Goal: Transaction & Acquisition: Purchase product/service

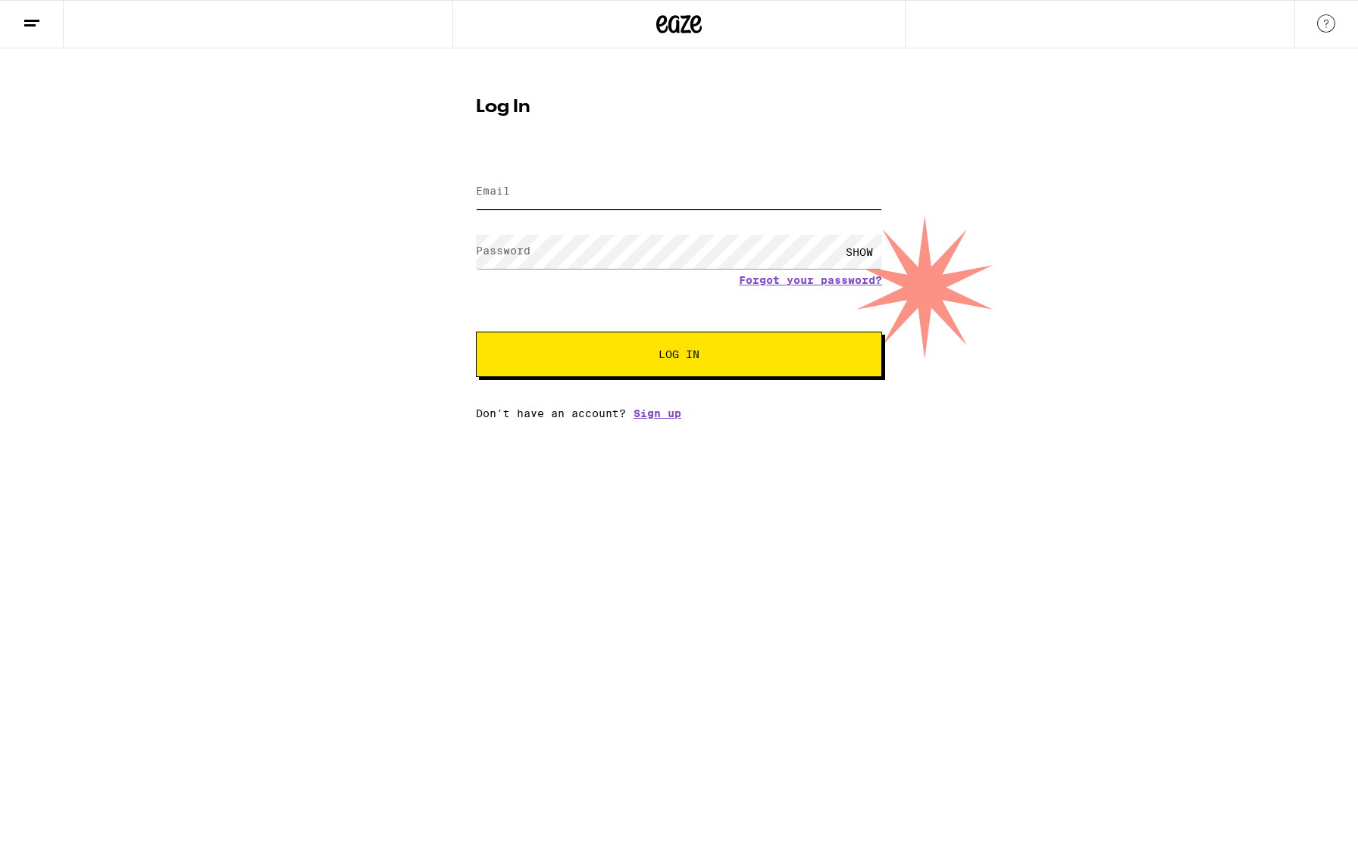
type input "[EMAIL_ADDRESS][DOMAIN_NAME]"
click at [786, 334] on button "Log In" at bounding box center [679, 354] width 406 height 45
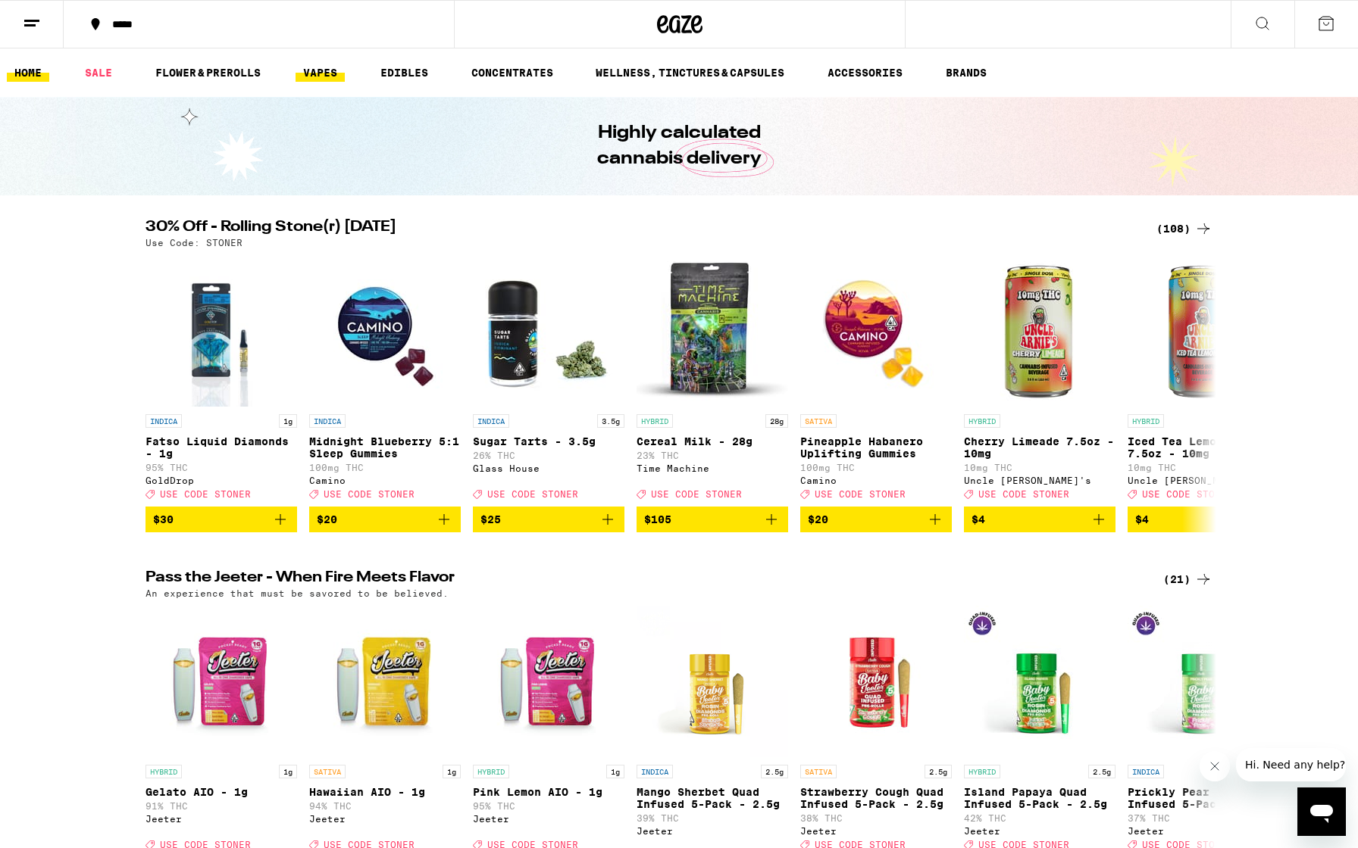
click at [326, 67] on link "VAPES" at bounding box center [319, 73] width 49 height 18
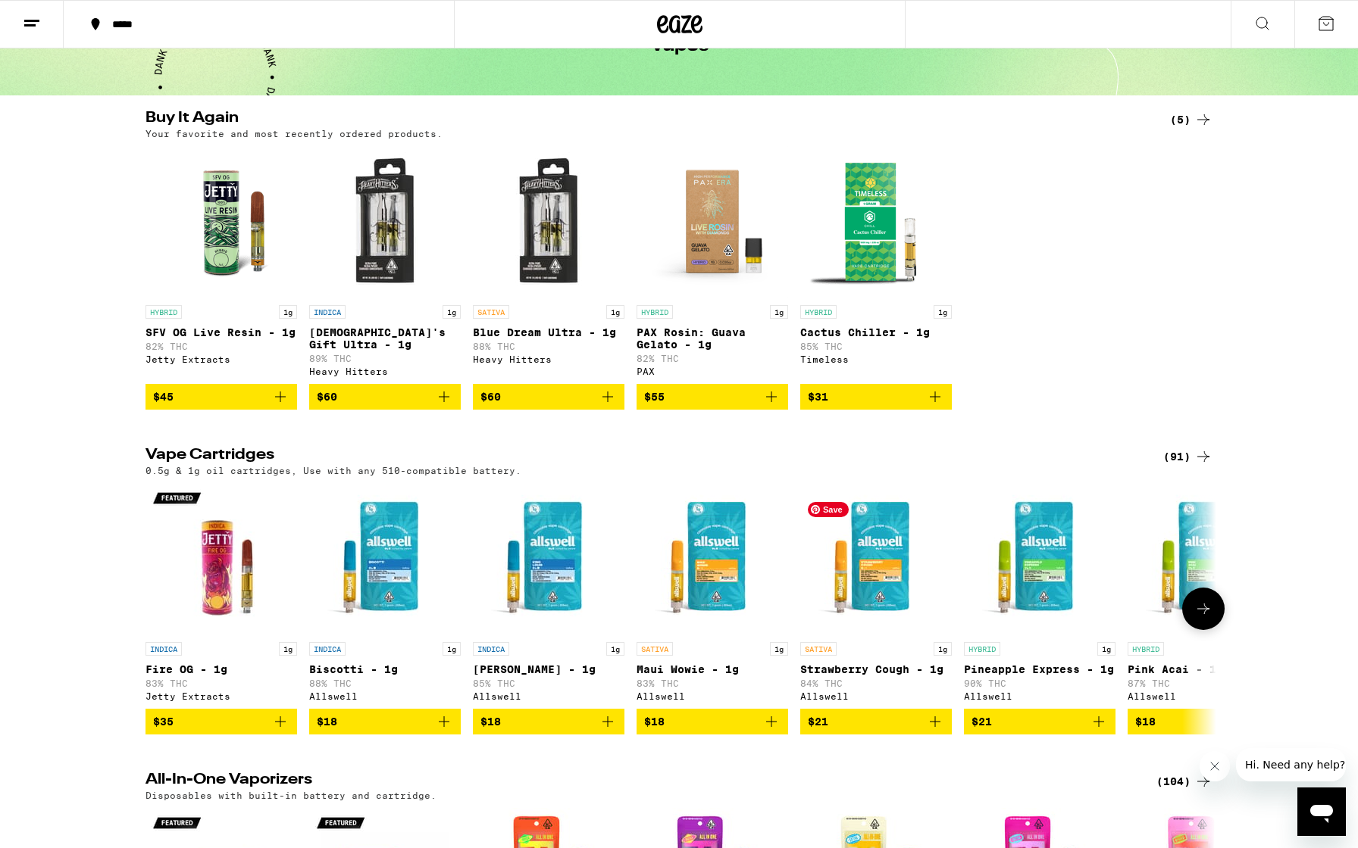
scroll to position [135, 0]
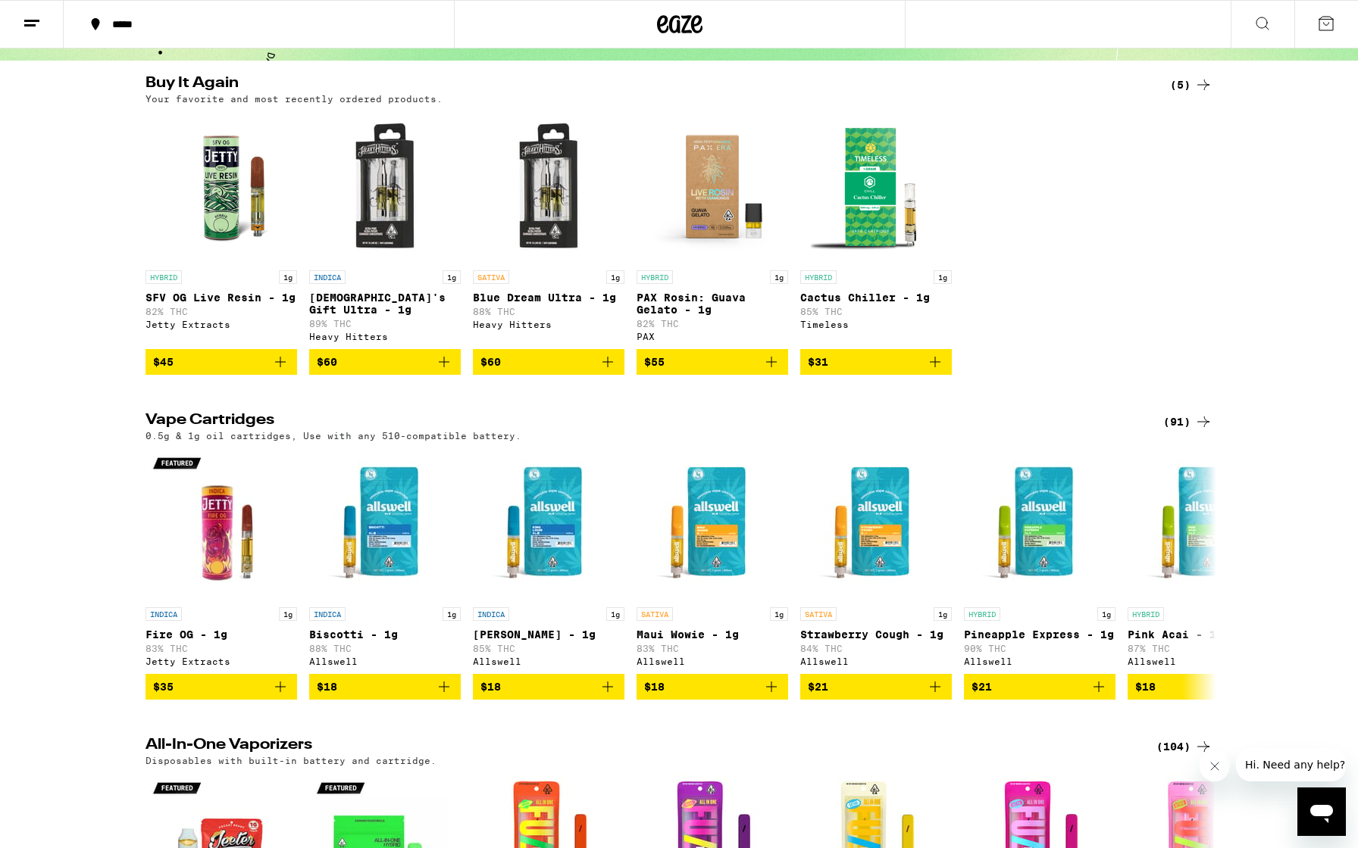
click at [1199, 428] on icon at bounding box center [1203, 422] width 18 height 18
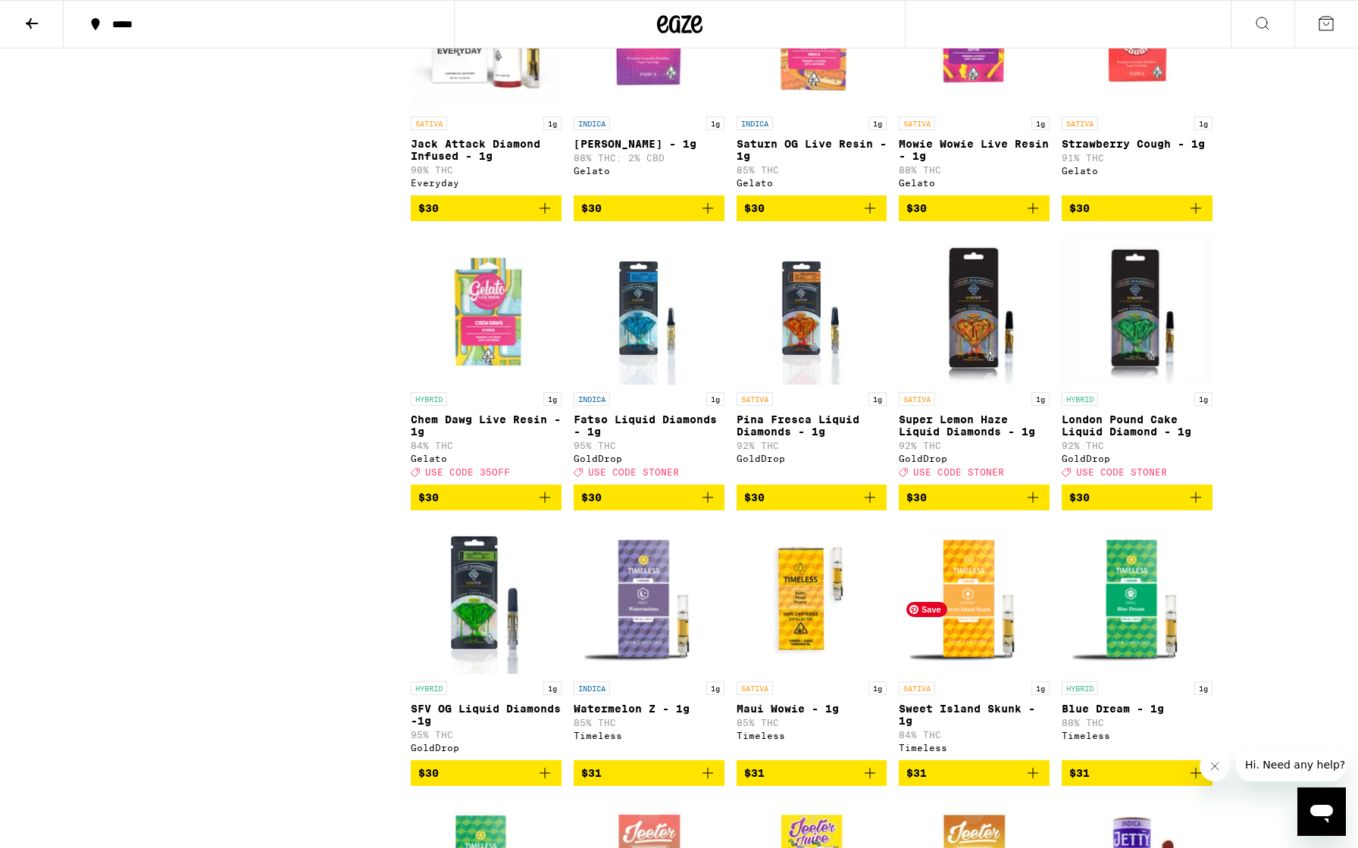
scroll to position [1883, 0]
